Goal: Information Seeking & Learning: Learn about a topic

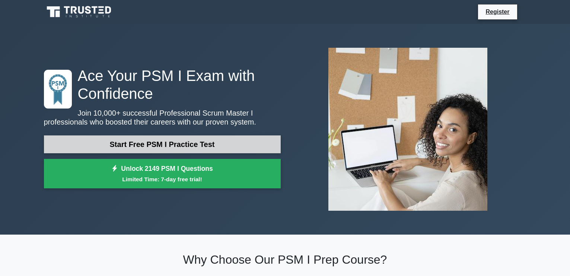
click at [204, 141] on link "Start Free PSM I Practice Test" at bounding box center [162, 144] width 237 height 18
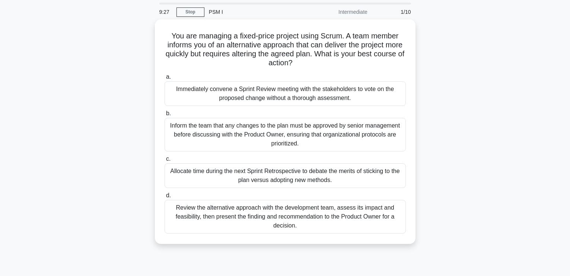
scroll to position [37, 0]
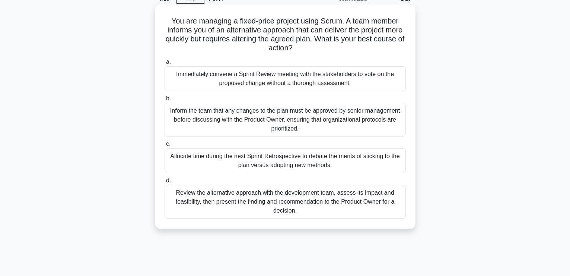
click at [251, 165] on div "Allocate time during the next Sprint Retrospective to debate the merits of stic…" at bounding box center [285, 160] width 241 height 25
click at [165, 146] on input "c. Allocate time during the next Sprint Retrospective to debate the merits of s…" at bounding box center [165, 144] width 0 height 5
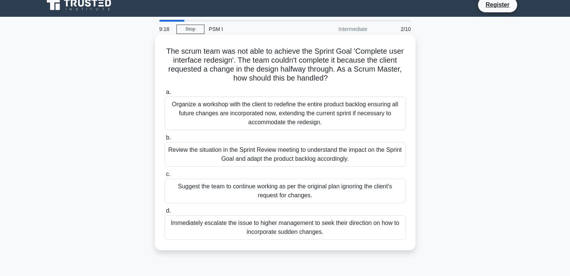
scroll to position [0, 0]
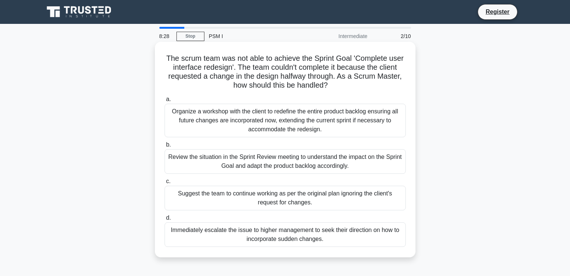
click at [286, 161] on div "Review the situation in the Sprint Review meeting to understand the impact on t…" at bounding box center [285, 161] width 241 height 25
click at [165, 147] on input "b. Review the situation in the Sprint Review meeting to understand the impact o…" at bounding box center [165, 144] width 0 height 5
